Goal: Task Accomplishment & Management: Manage account settings

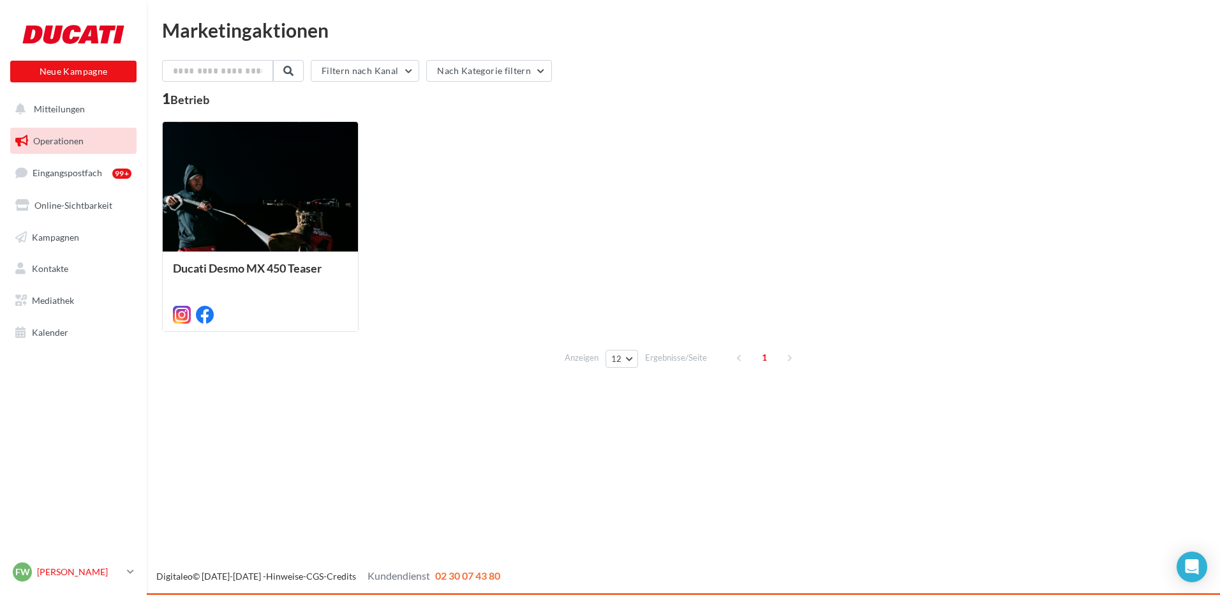
click at [80, 577] on p "[PERSON_NAME]" at bounding box center [79, 571] width 85 height 13
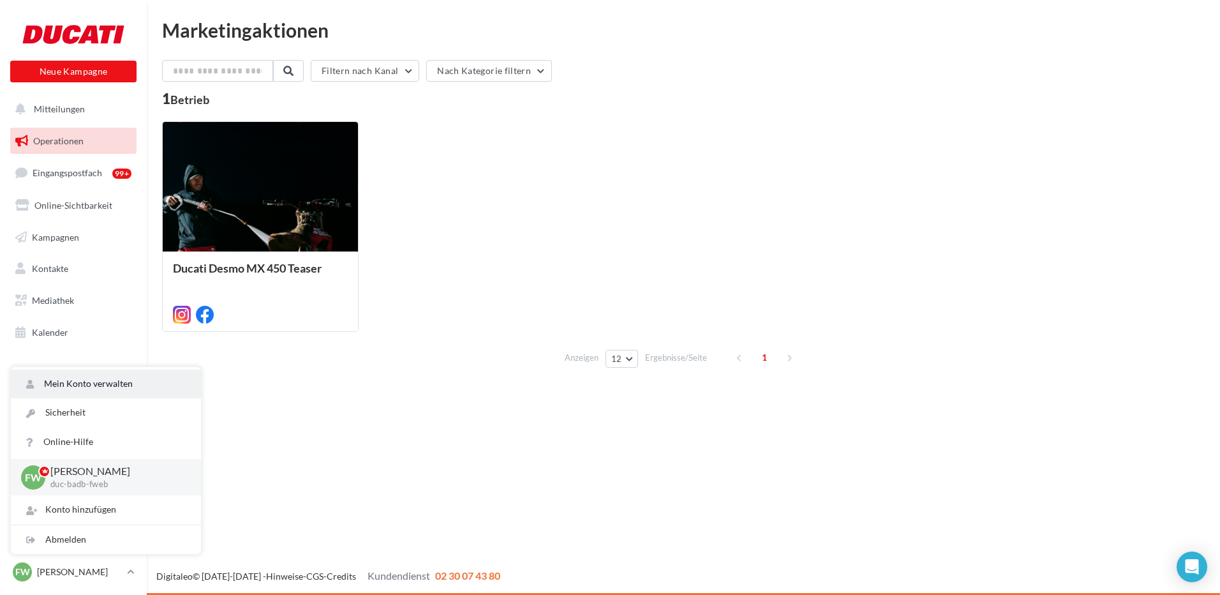
click at [119, 381] on link "Mein Konto verwalten" at bounding box center [106, 383] width 190 height 29
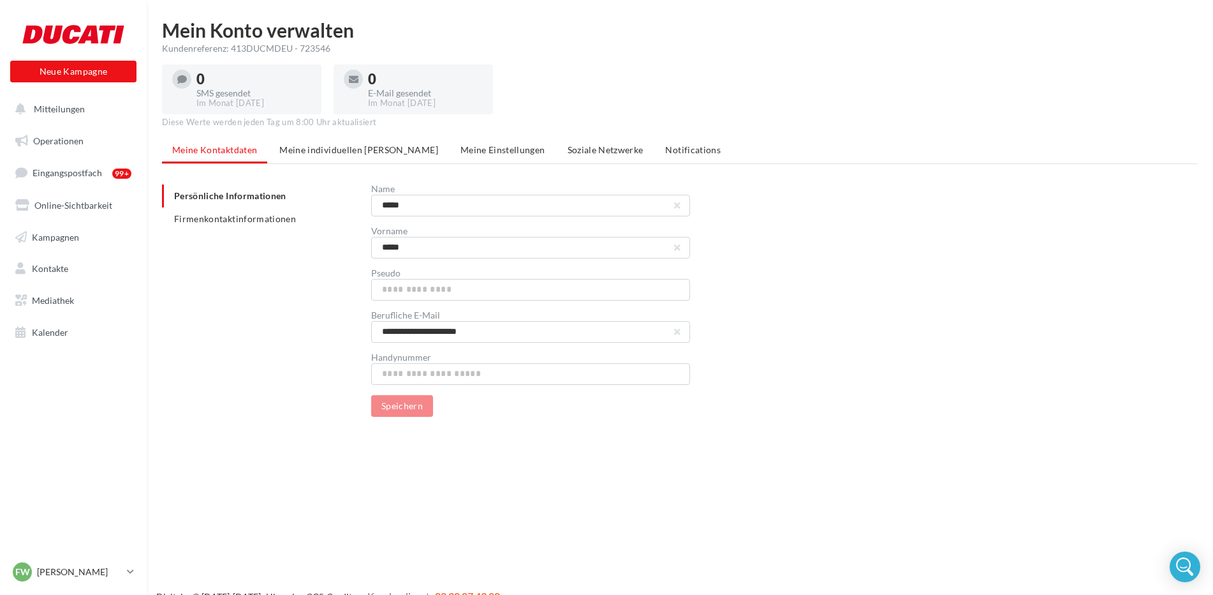
click at [568, 152] on span "Soziale Netzwerke" at bounding box center [606, 149] width 76 height 11
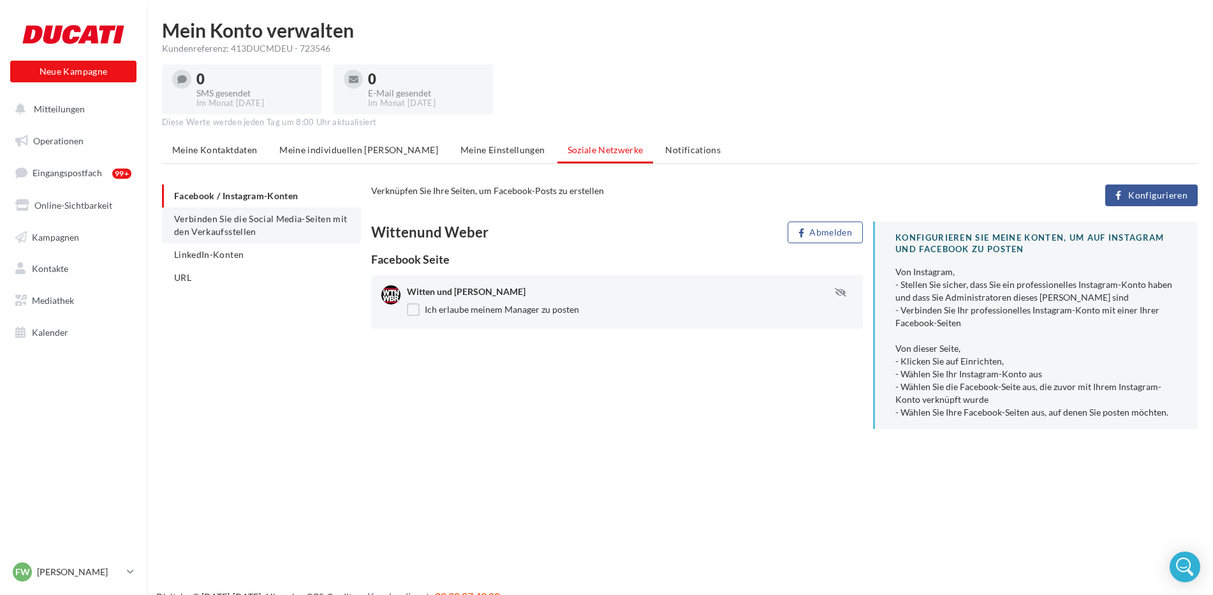
click at [285, 221] on span "Verbinden Sie die Social Media-Seiten mit den Verkaufsstellen" at bounding box center [260, 225] width 173 height 24
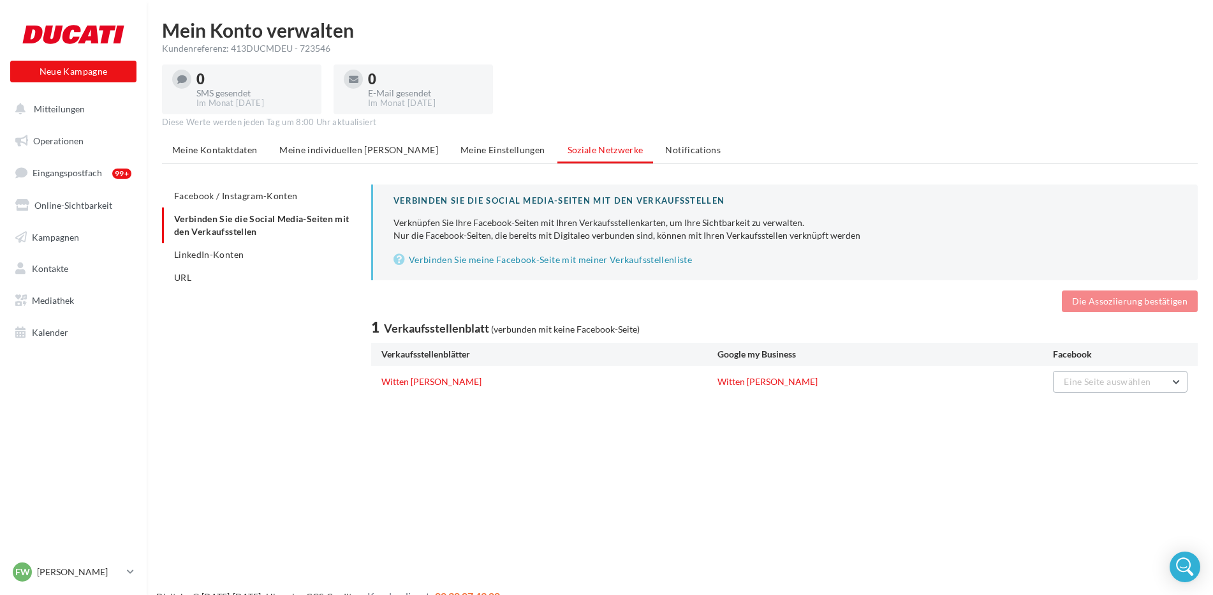
click at [1138, 383] on span "Eine Seite auswählen" at bounding box center [1107, 381] width 87 height 11
click at [1097, 421] on button "Witten und Weber" at bounding box center [1091, 413] width 191 height 33
click at [1084, 299] on button "Die Assoziierung bestätigen" at bounding box center [1130, 301] width 136 height 22
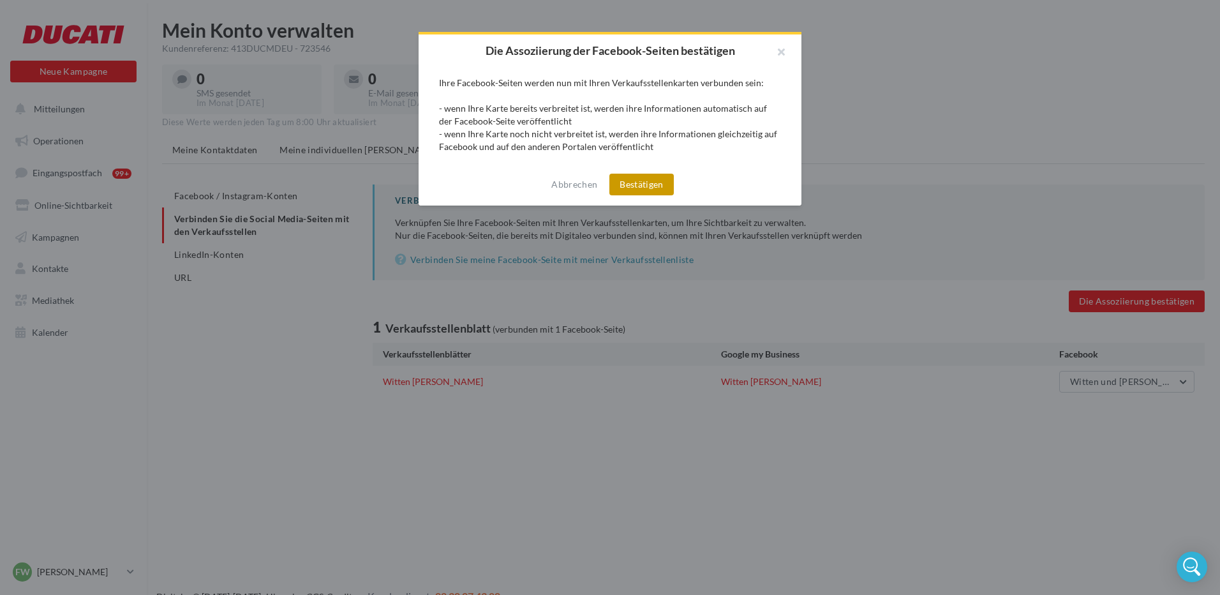
click at [646, 182] on button "Bestätigen" at bounding box center [641, 185] width 64 height 22
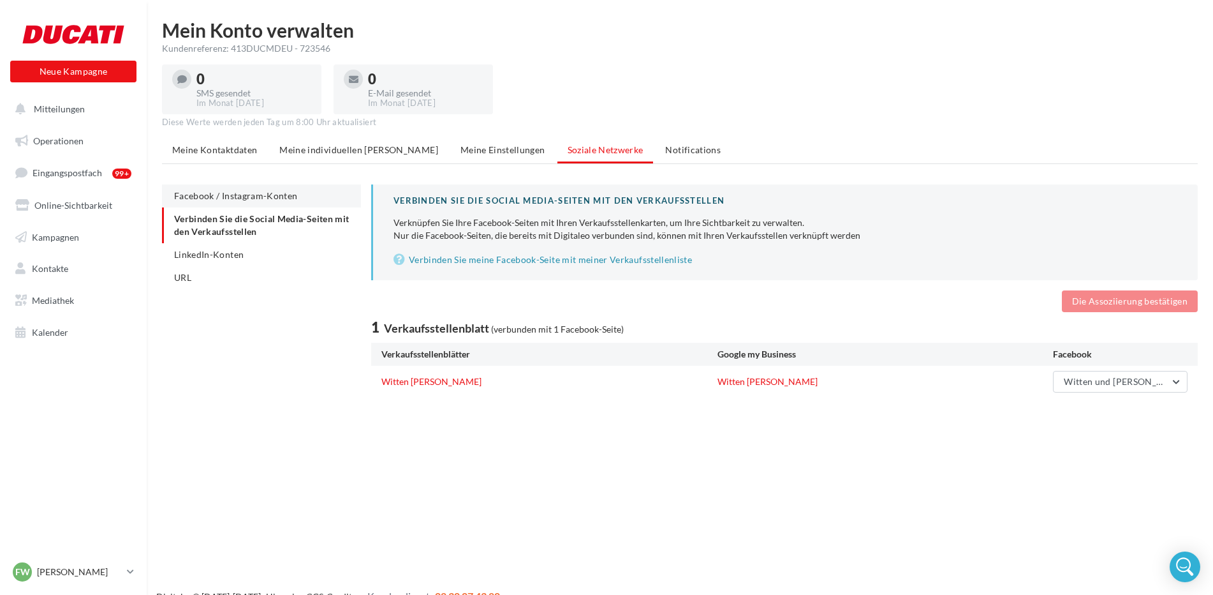
click at [285, 193] on span "Facebook / Instagram-Konten" at bounding box center [235, 195] width 123 height 11
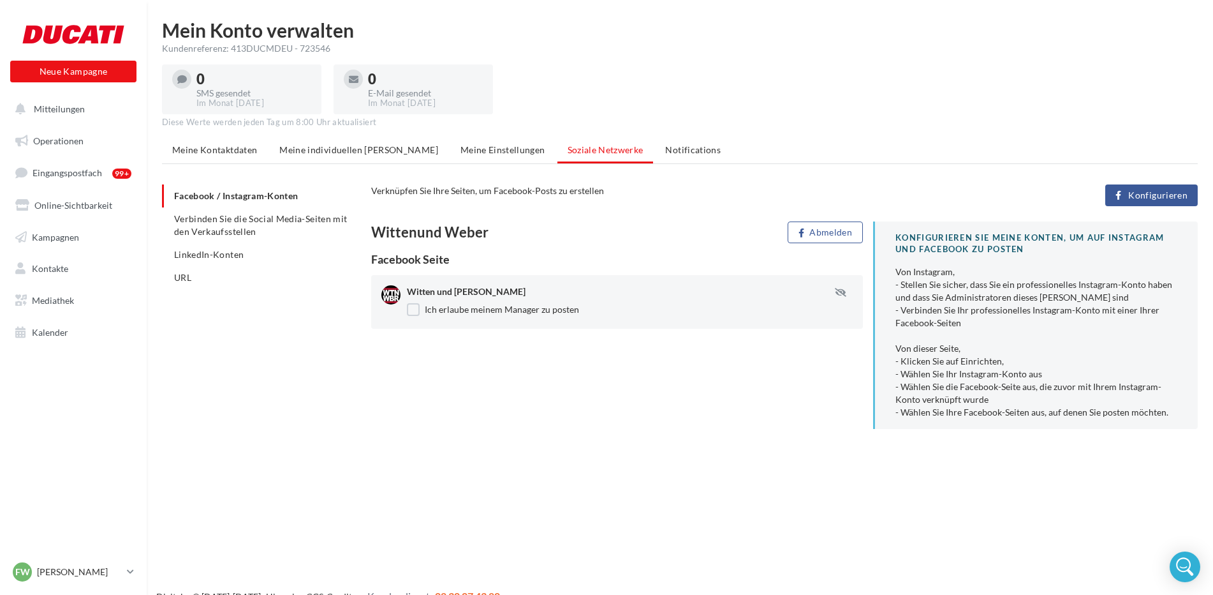
click at [1154, 195] on span "Konfigurieren" at bounding box center [1157, 195] width 59 height 10
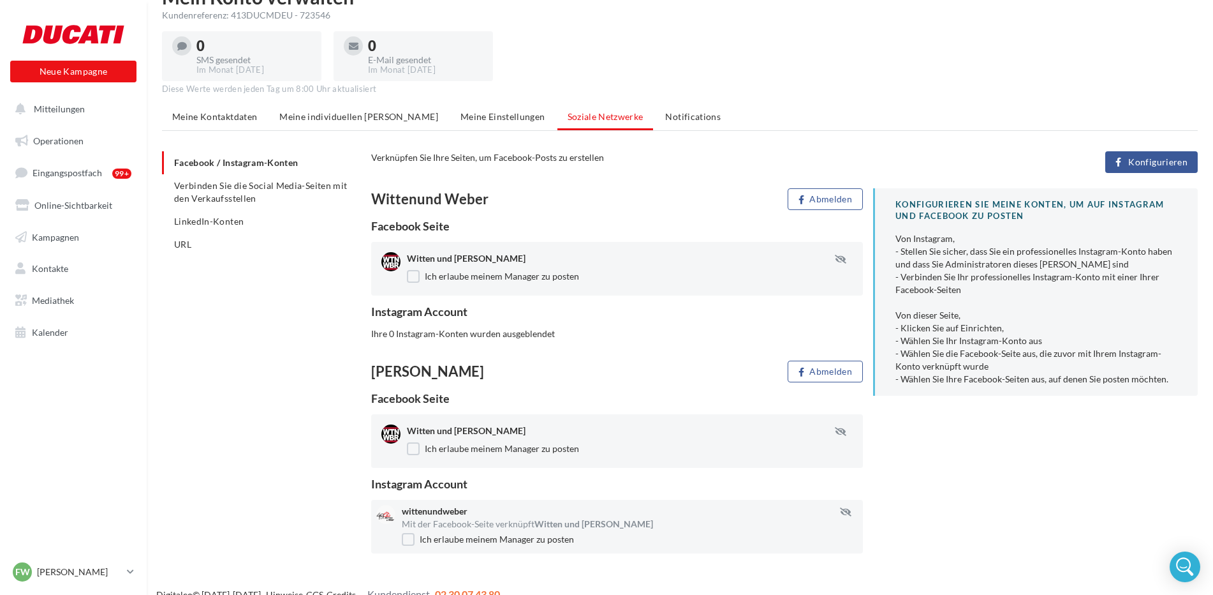
scroll to position [52, 0]
